Goal: Understand process/instructions: Learn about a topic

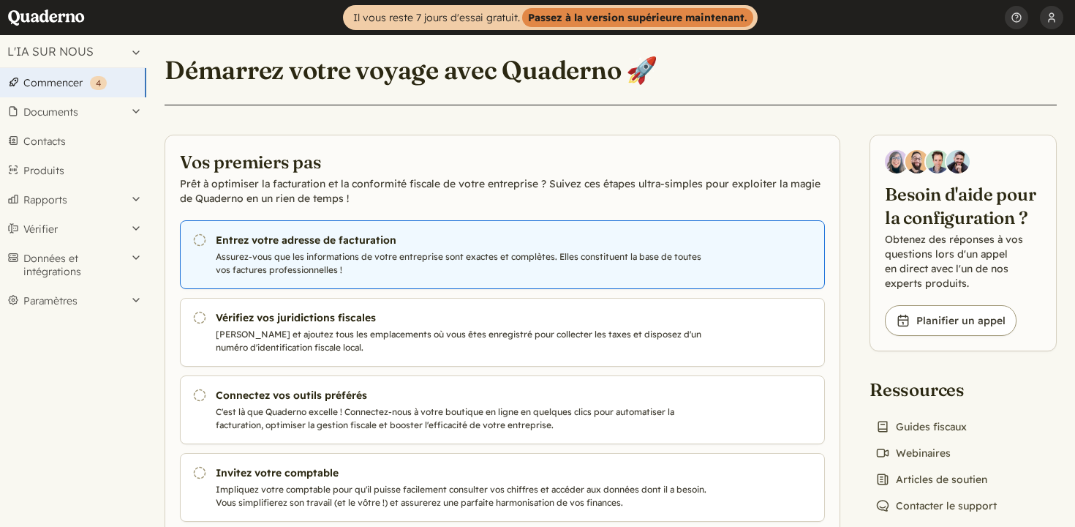
click at [427, 257] on font "Assurez-vous que les informations de votre entreprise sont exactes et complètes…" at bounding box center [459, 263] width 486 height 24
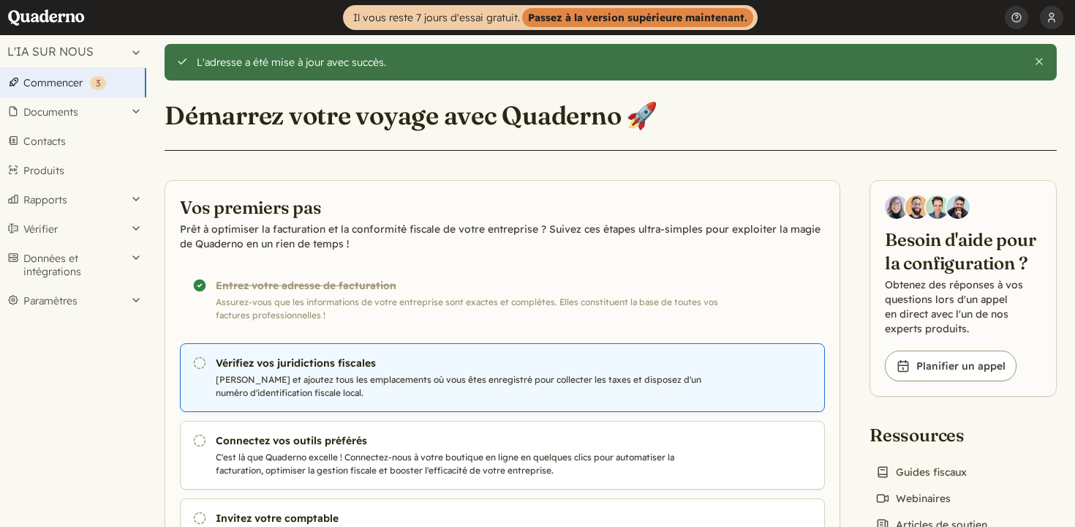
click at [451, 376] on font "[PERSON_NAME] et ajoutez tous les emplacements où vous êtes enregistré pour col…" at bounding box center [459, 386] width 486 height 24
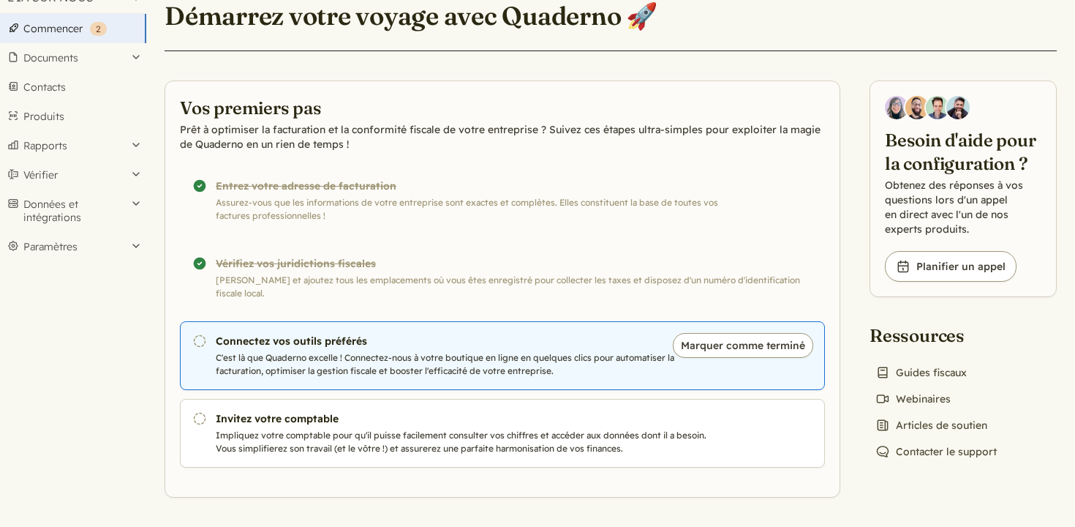
scroll to position [54, 0]
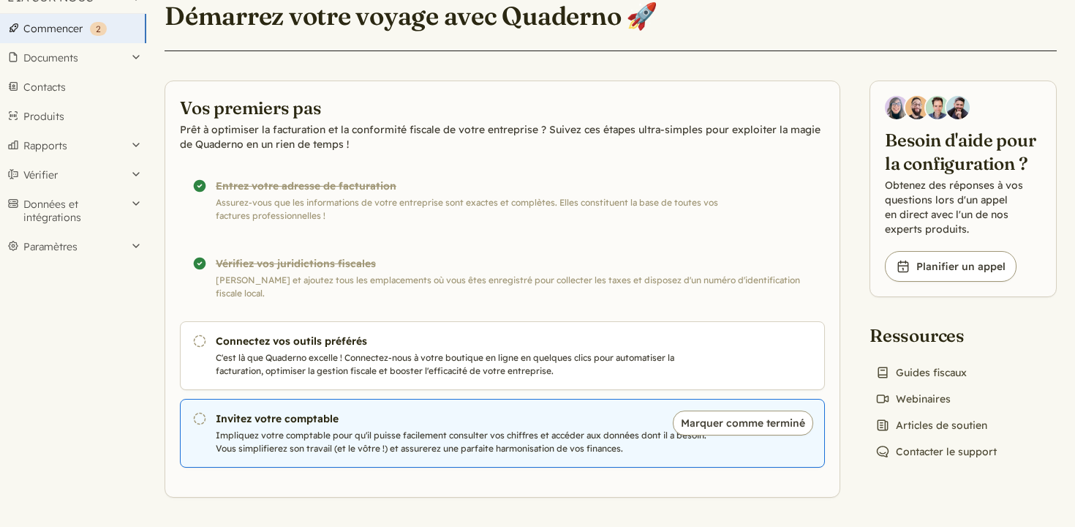
click at [361, 427] on link "Pending Invitez votre comptable Impliquez votre comptable pour qu'il puisse fac…" at bounding box center [502, 433] width 645 height 69
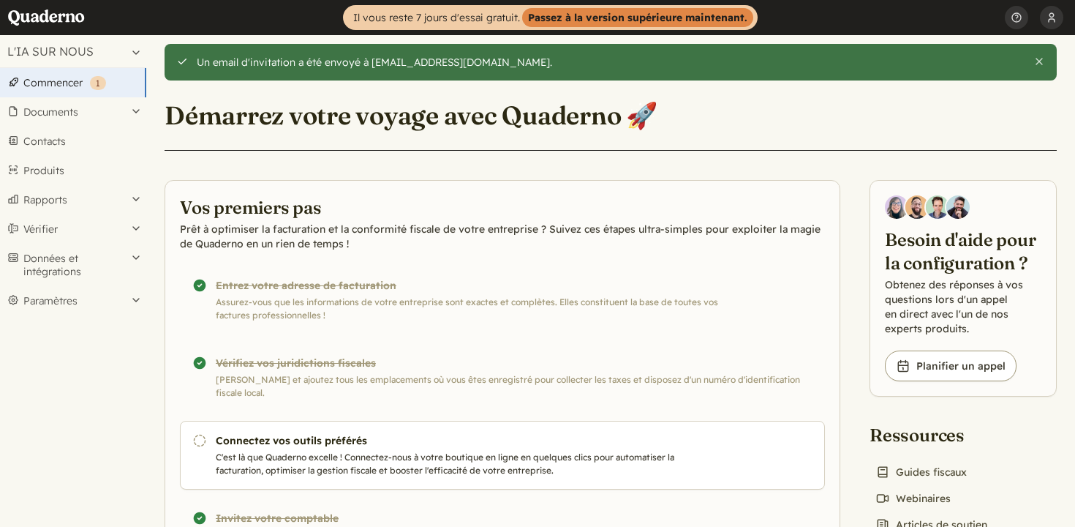
scroll to position [99, 0]
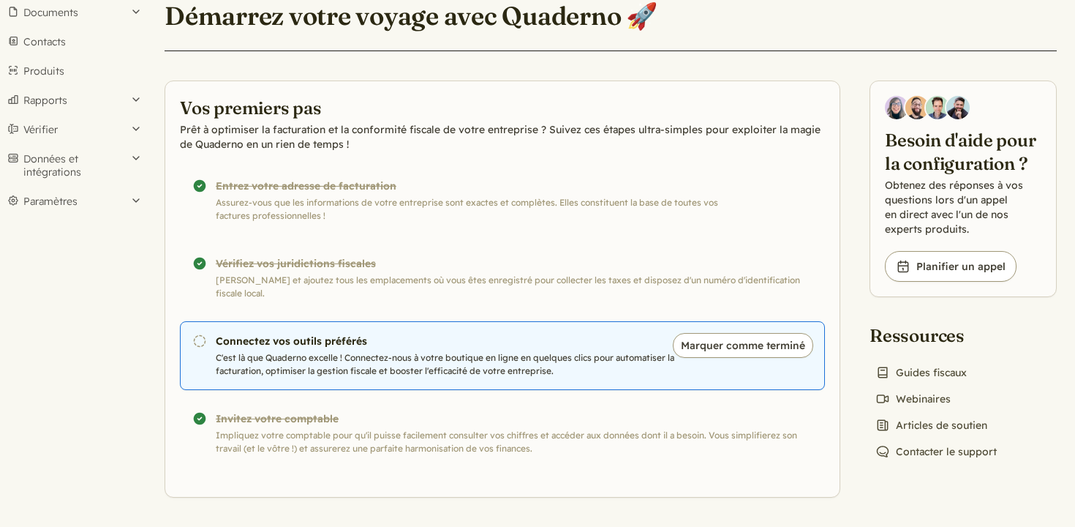
click at [353, 354] on font "C'est là que Quaderno excelle ! Connectez-nous à votre boutique en ligne en que…" at bounding box center [445, 364] width 459 height 24
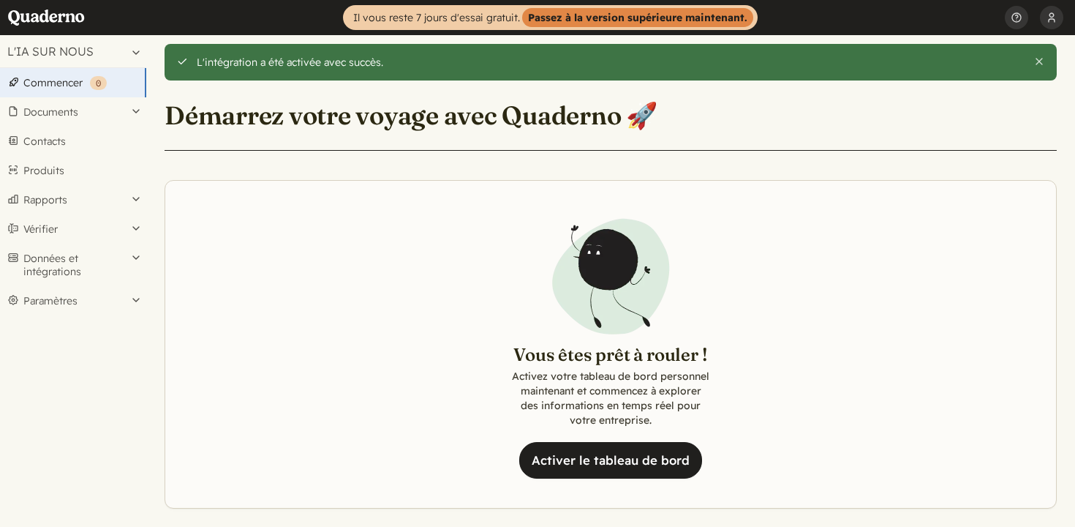
scroll to position [10, 0]
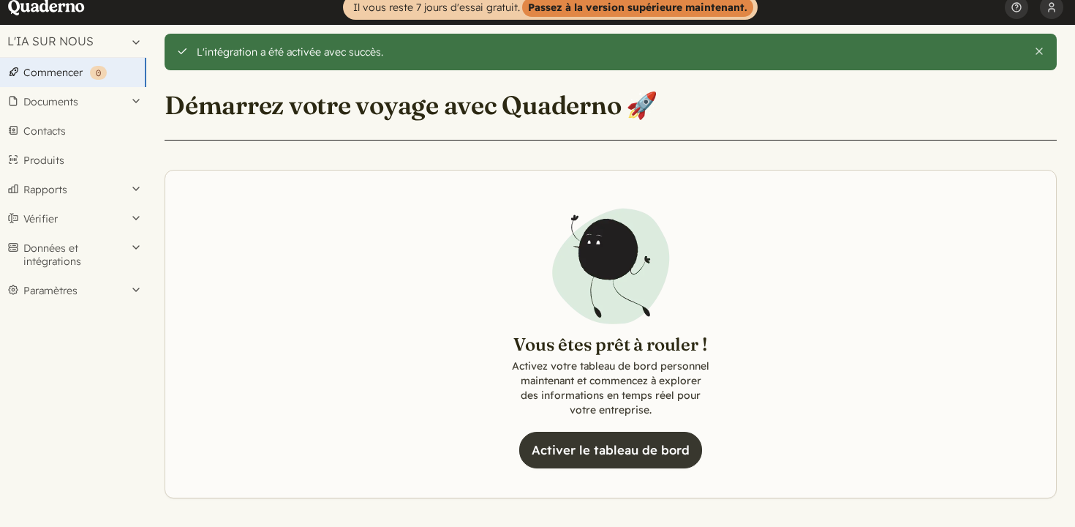
click at [597, 453] on font "Activer le tableau de bord" at bounding box center [611, 449] width 158 height 15
